Goal: Task Accomplishment & Management: Manage account settings

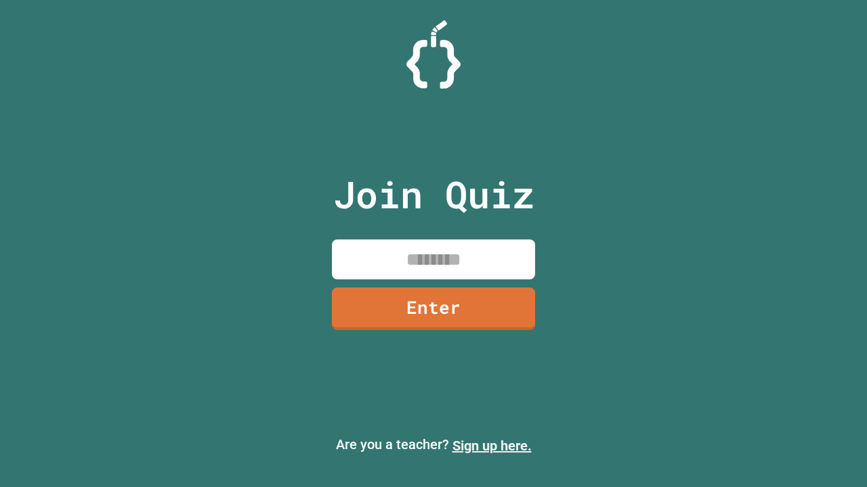
click at [492, 446] on link "Sign up here." at bounding box center [491, 446] width 79 height 16
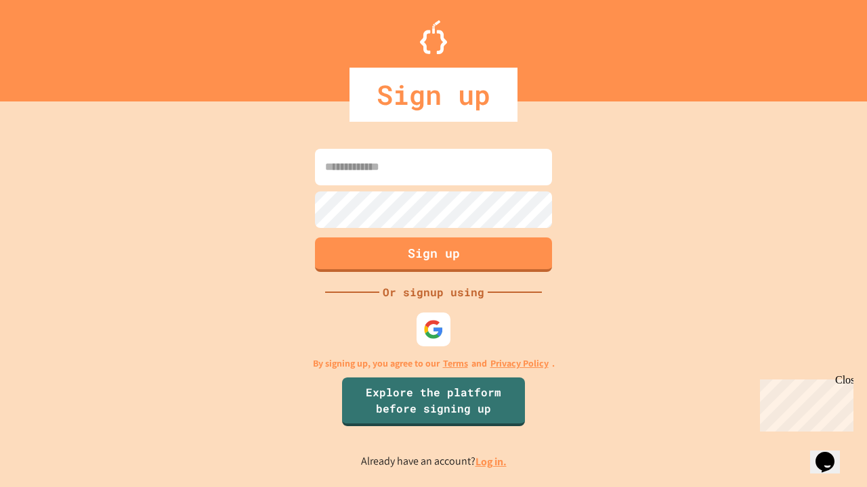
click at [492, 462] on link "Log in." at bounding box center [490, 462] width 31 height 14
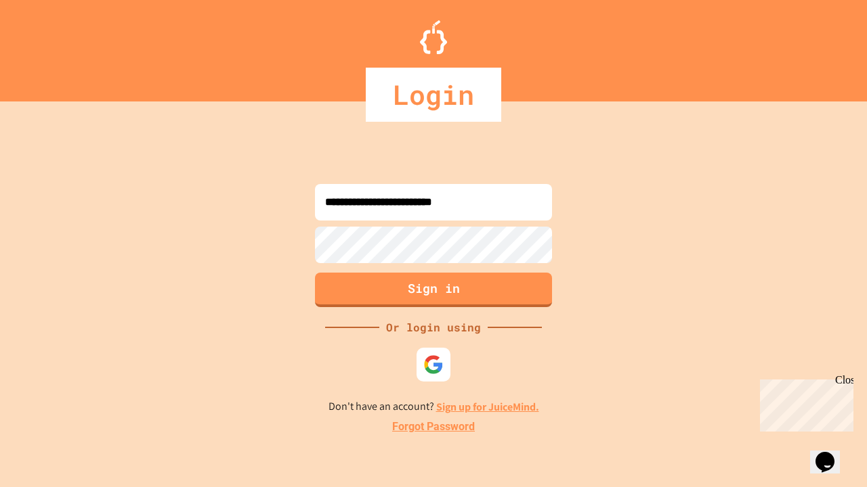
type input "**********"
